Goal: Navigation & Orientation: Find specific page/section

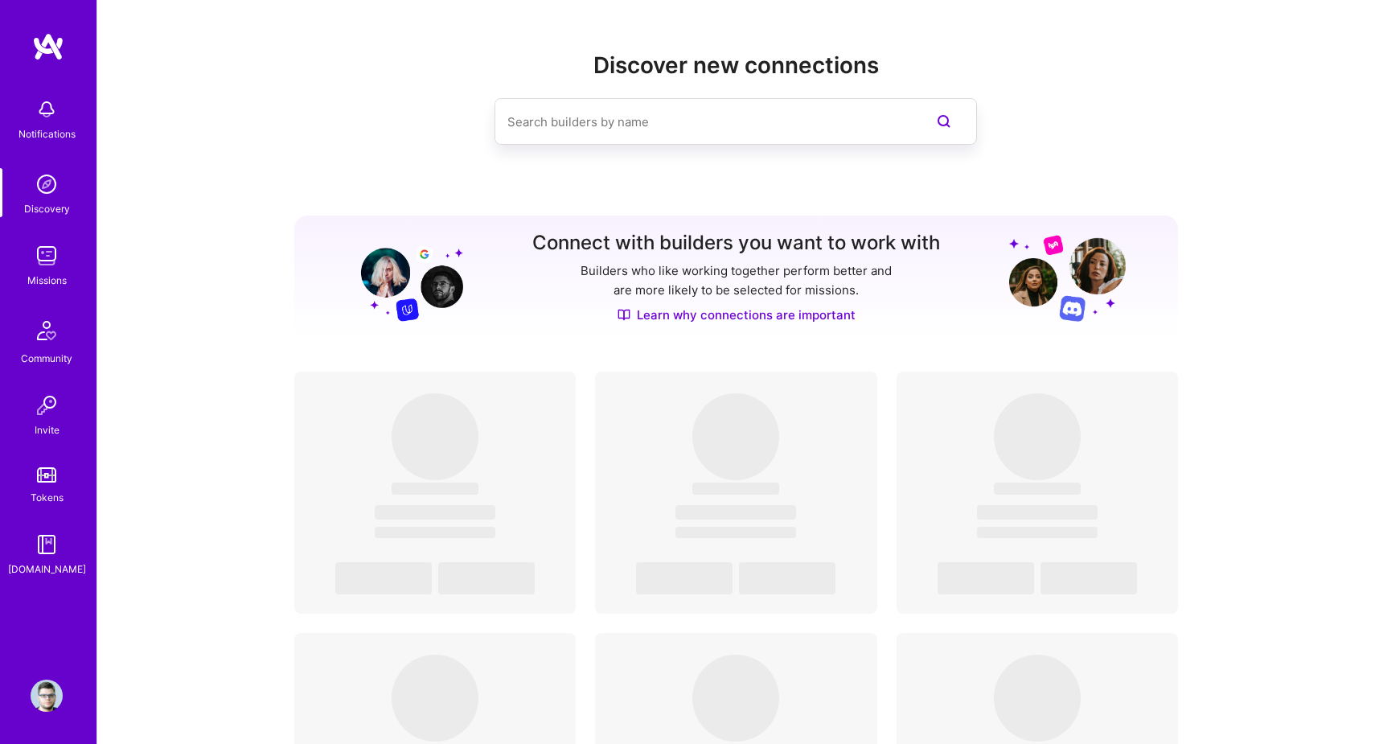
click at [56, 250] on img at bounding box center [47, 256] width 32 height 32
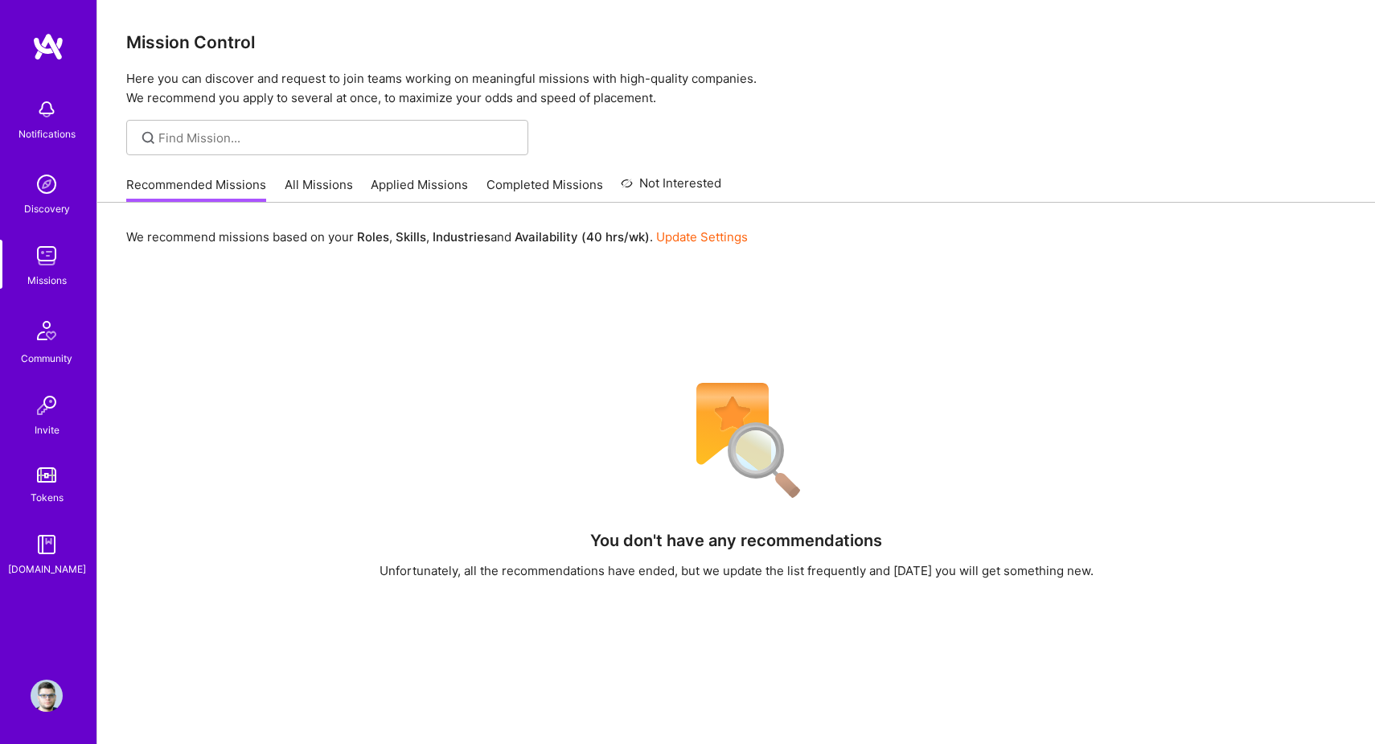
click at [57, 113] on img at bounding box center [47, 109] width 32 height 32
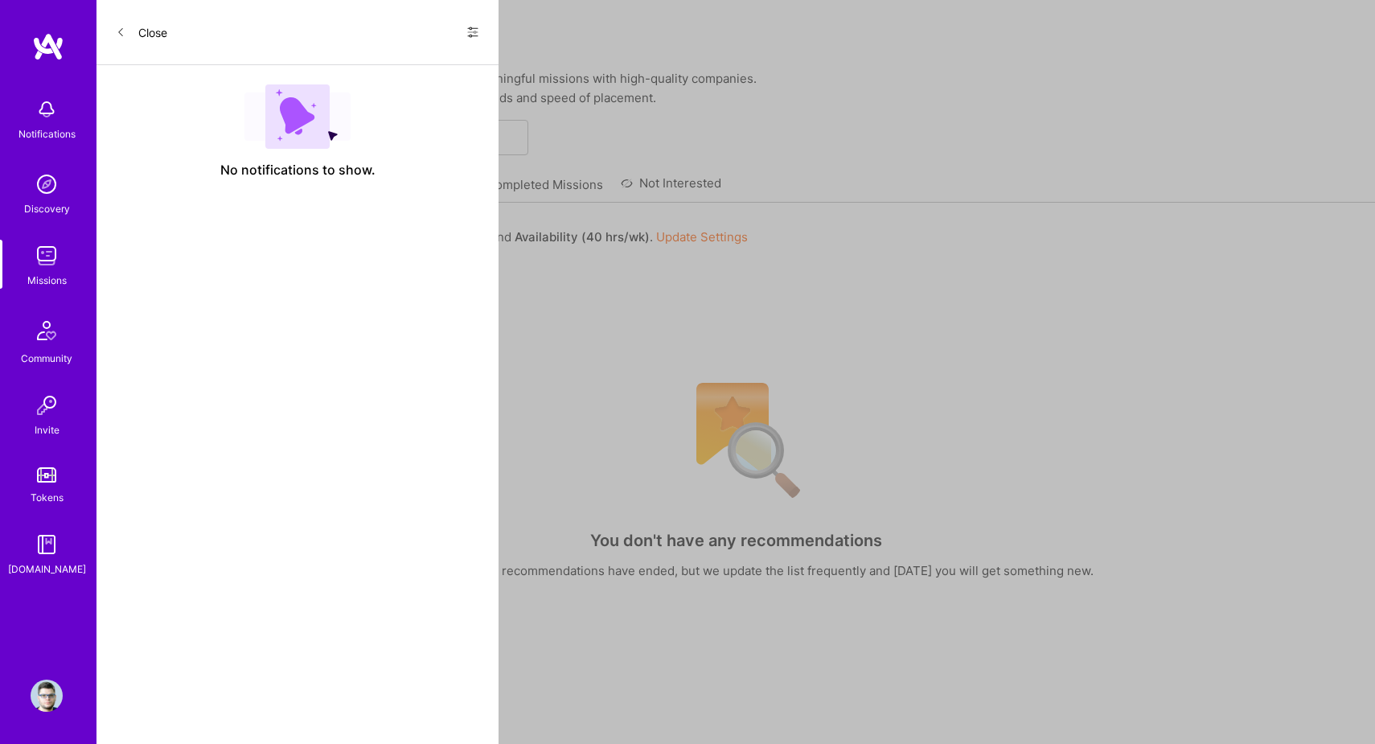
click at [121, 29] on icon at bounding box center [121, 32] width 10 height 10
